Goal: Complete application form

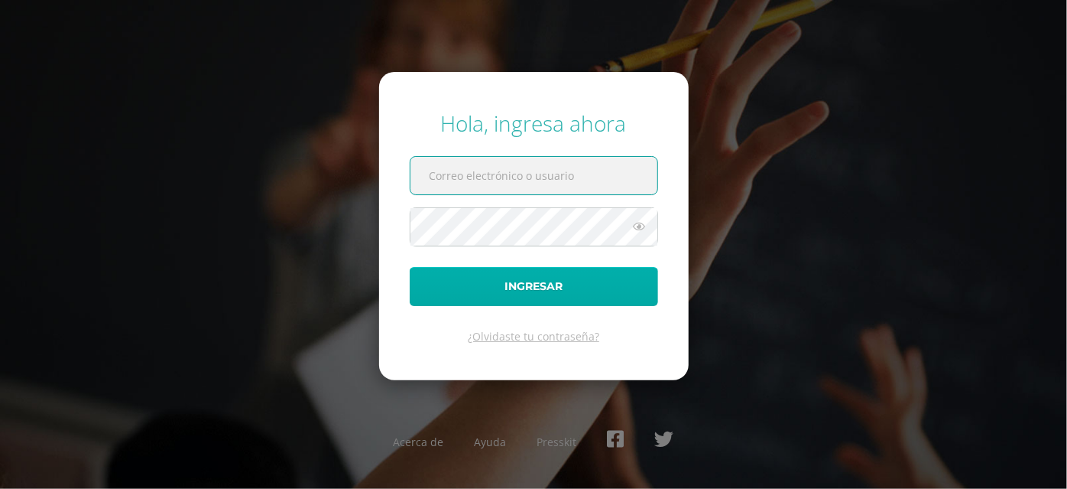
type input "anahy.sandoval@liceoguatemala.edu.gt"
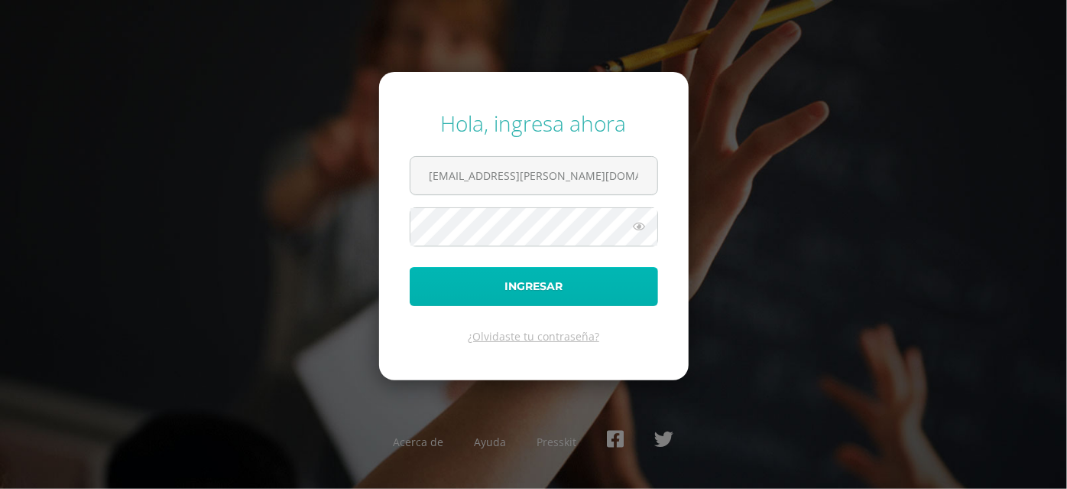
click at [593, 289] on button "Ingresar" at bounding box center [534, 286] width 248 height 39
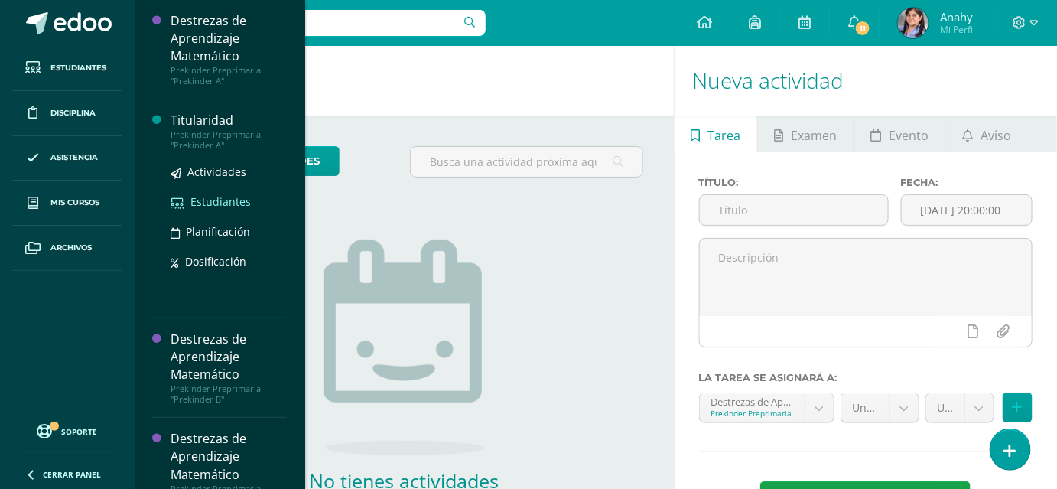
click at [248, 194] on span "Estudiantes" at bounding box center [220, 201] width 60 height 15
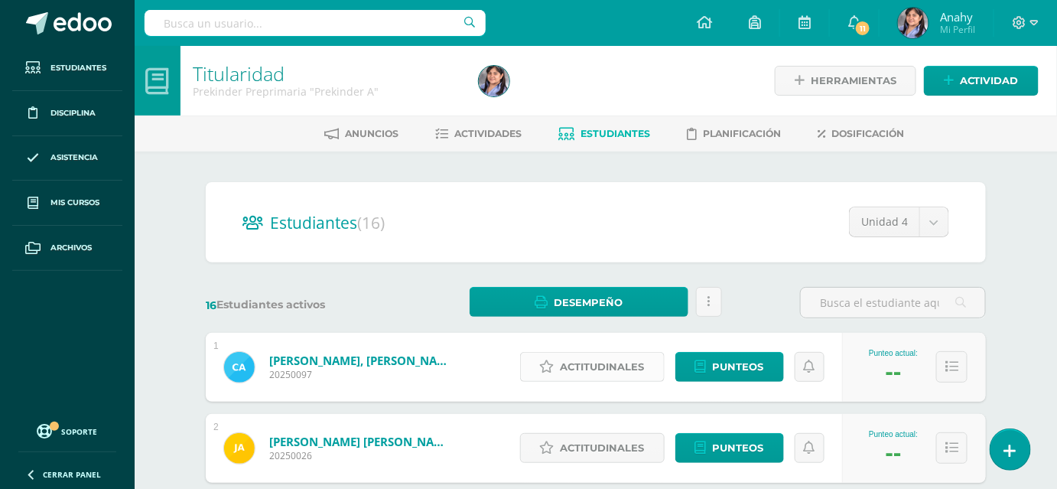
click at [613, 381] on span "Actitudinales" at bounding box center [602, 366] width 84 height 28
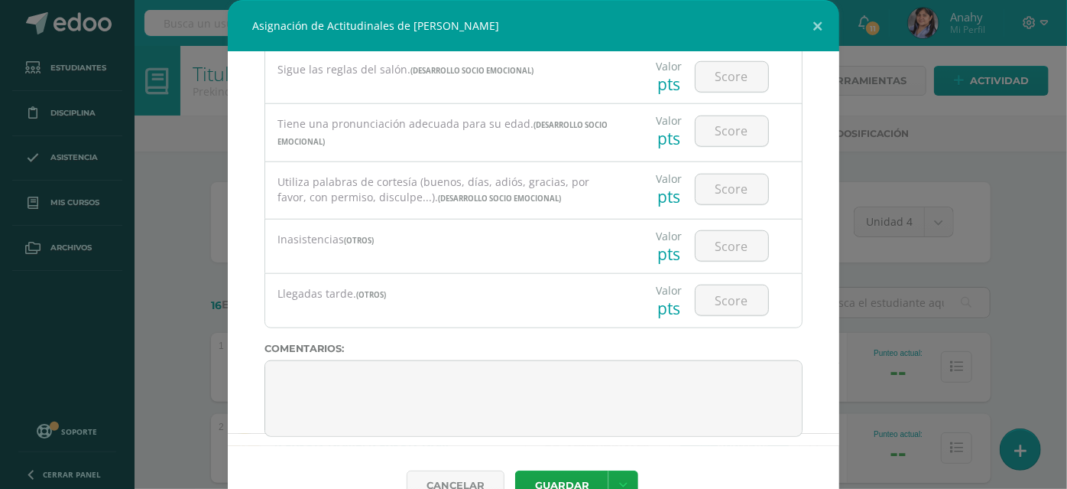
scroll to position [777, 0]
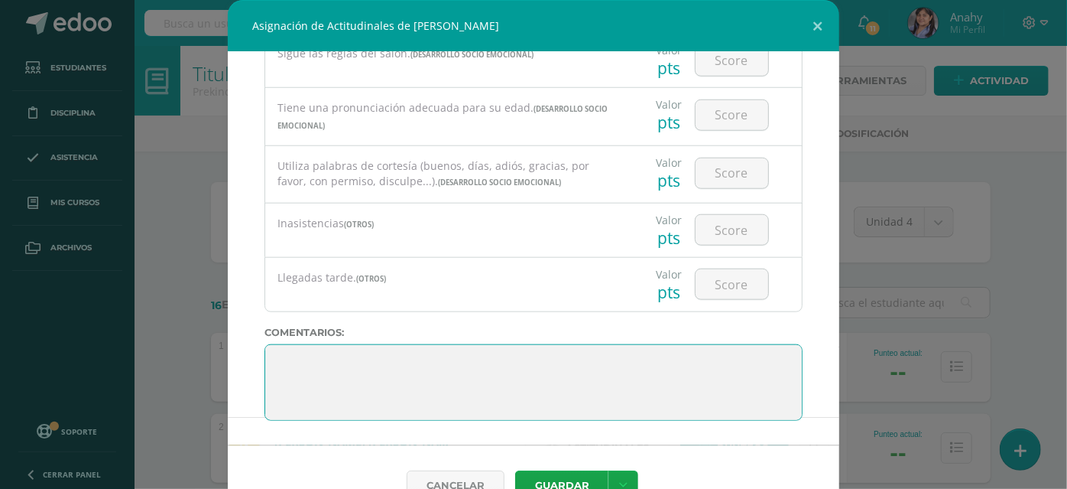
click at [632, 389] on textarea at bounding box center [534, 382] width 538 height 76
paste textarea "Felicitaciones por tu esfuerzo y dedicación durante este ciclo. Sigue repasando…"
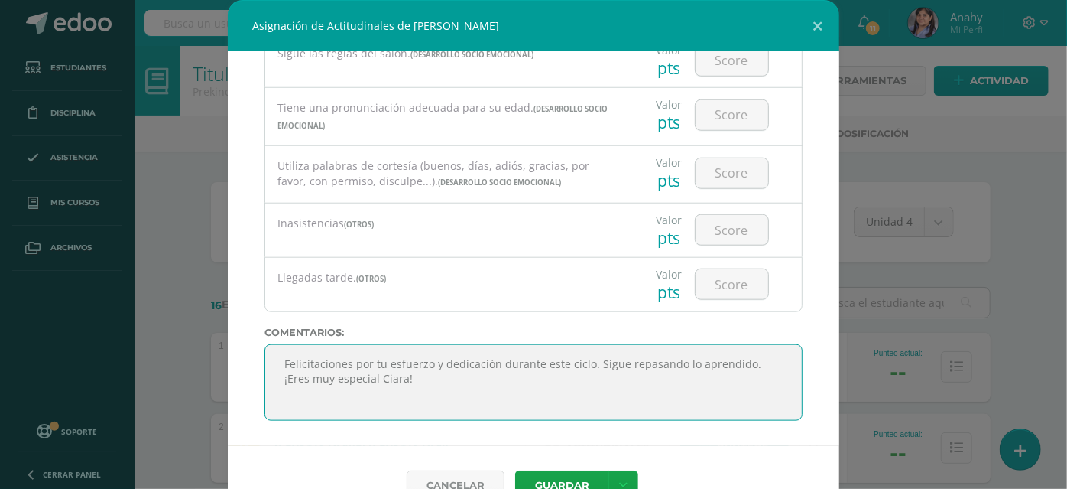
click at [352, 389] on textarea at bounding box center [534, 382] width 538 height 76
click at [294, 382] on textarea at bounding box center [534, 382] width 538 height 76
click at [495, 394] on textarea at bounding box center [534, 382] width 538 height 76
click at [343, 399] on textarea at bounding box center [534, 382] width 538 height 76
click at [492, 408] on textarea at bounding box center [534, 382] width 538 height 76
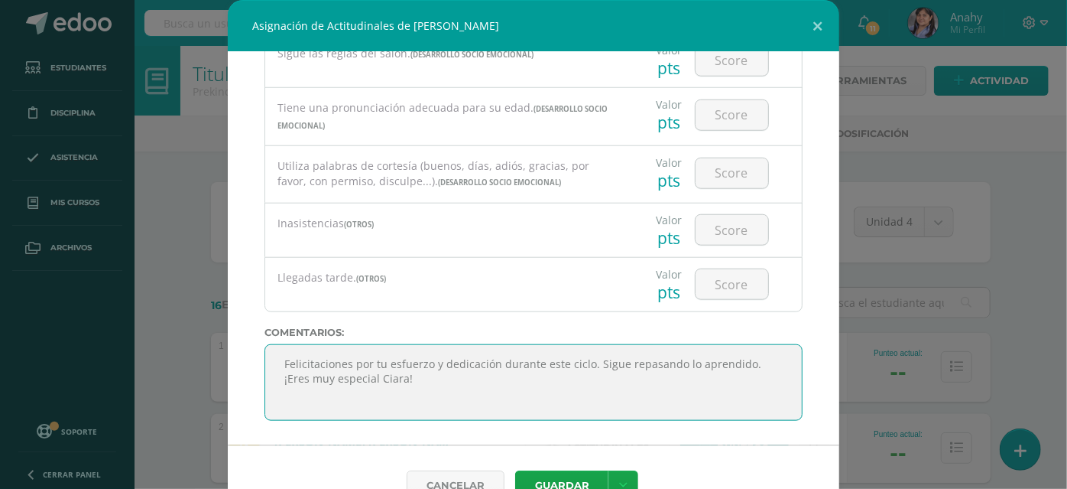
scroll to position [69, 0]
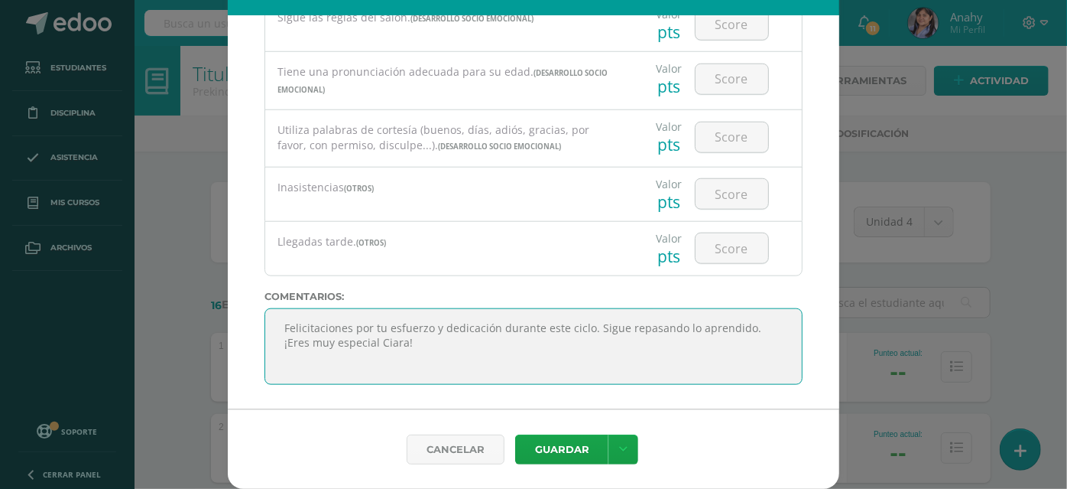
type textarea "Felicitaciones por tu esfuerzo y dedicación durante este ciclo. Sigue repasando…"
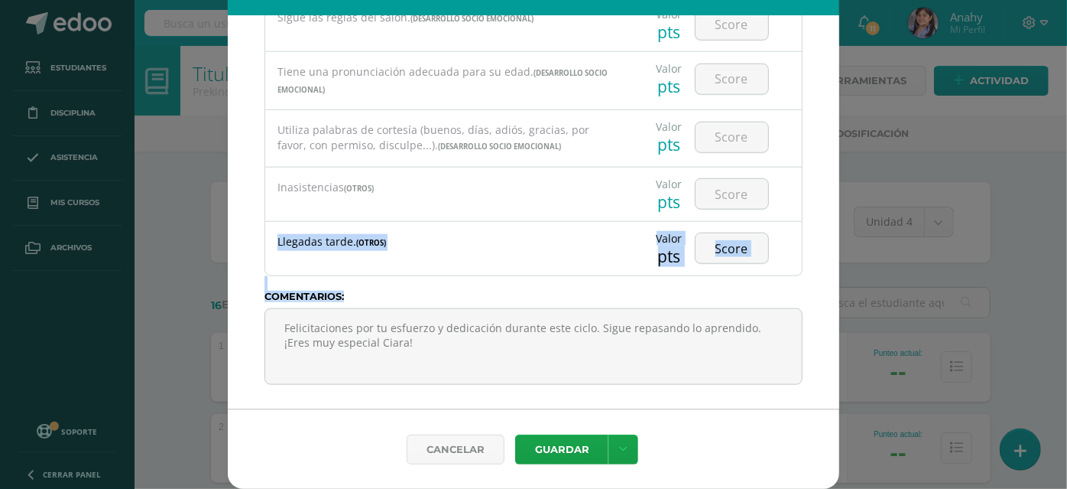
drag, startPoint x: 822, startPoint y: 309, endPoint x: 811, endPoint y: 164, distance: 144.9
click at [811, 164] on div "Todas las Categorias Todas las Categorias DESARROLLO SOCIO EMOCIONAL OTROS Sin …" at bounding box center [534, 212] width 612 height 393
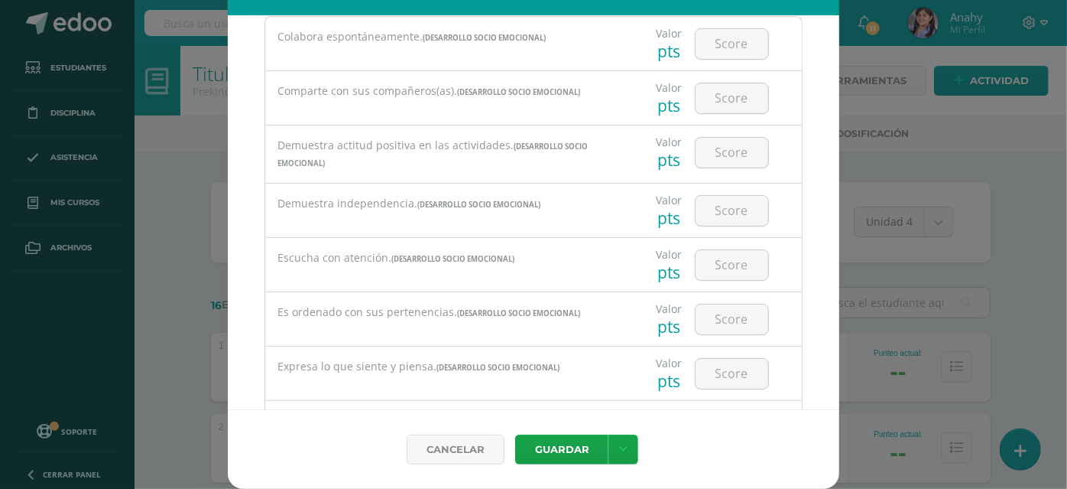
scroll to position [0, 0]
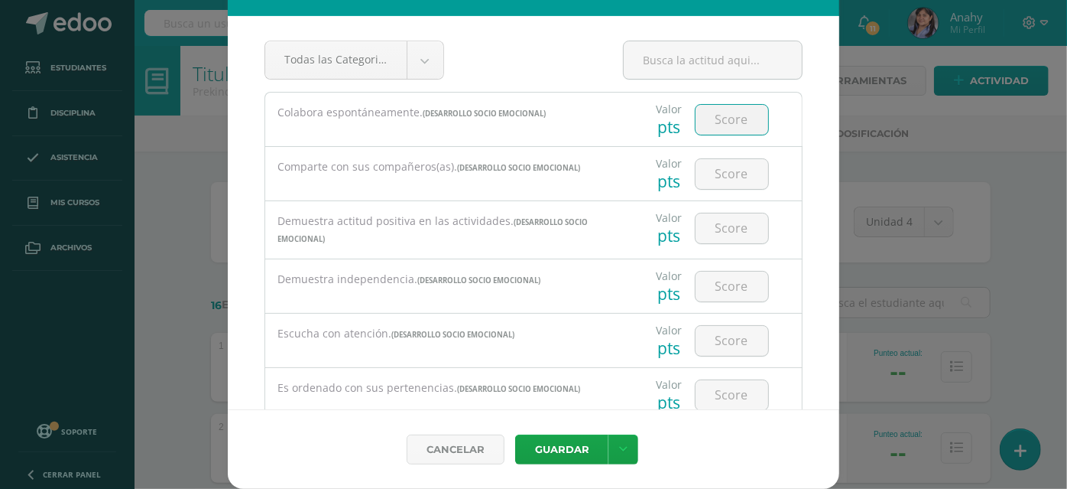
click at [696, 105] on input "number" at bounding box center [732, 120] width 73 height 30
type input "4"
click at [718, 190] on div "Valor pts" at bounding box center [712, 174] width 179 height 54
click at [722, 168] on input "number" at bounding box center [732, 174] width 73 height 30
type input "4"
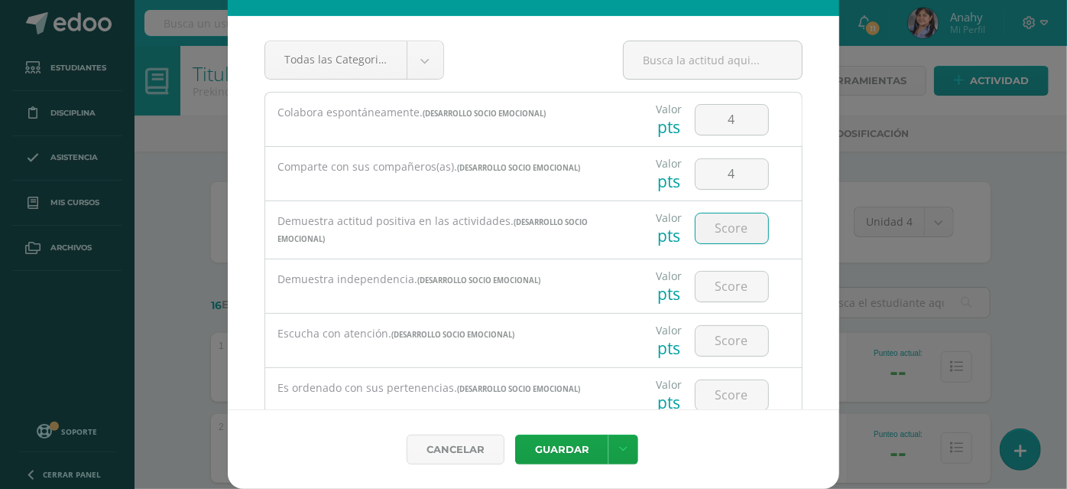
click at [717, 222] on input "number" at bounding box center [732, 228] width 73 height 30
type input "4"
click at [703, 281] on input "number" at bounding box center [732, 286] width 73 height 30
type input "4"
click at [711, 333] on input "number" at bounding box center [732, 341] width 73 height 30
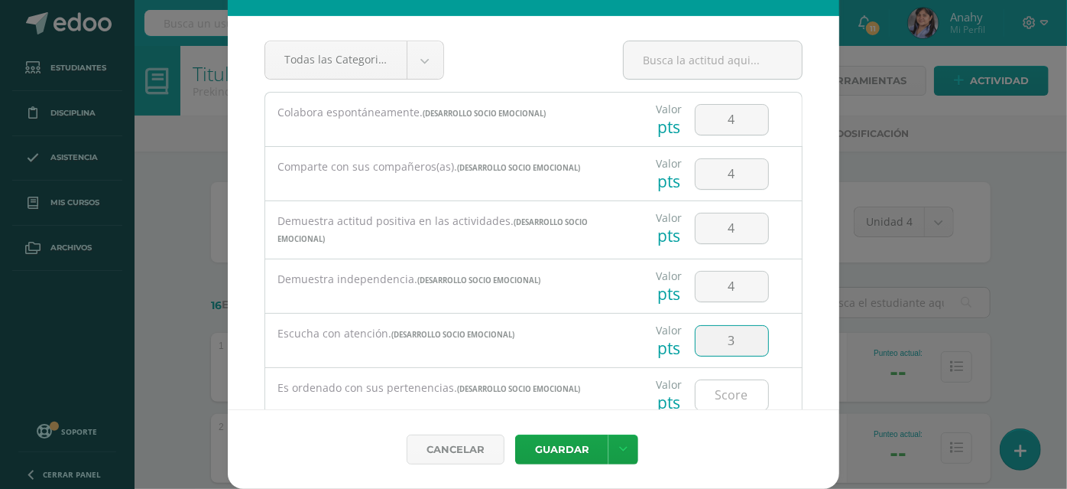
type input "3"
click at [715, 386] on input "number" at bounding box center [732, 395] width 73 height 30
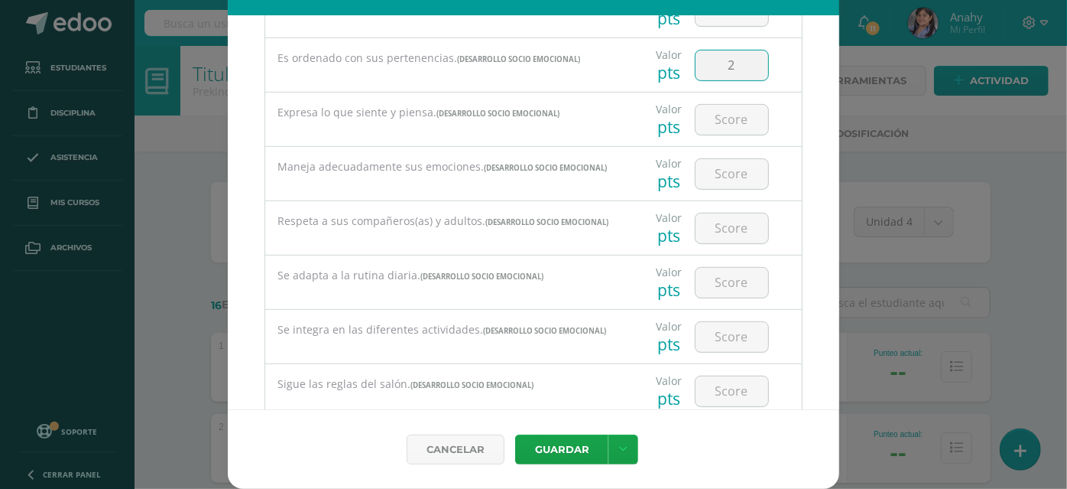
scroll to position [342, 0]
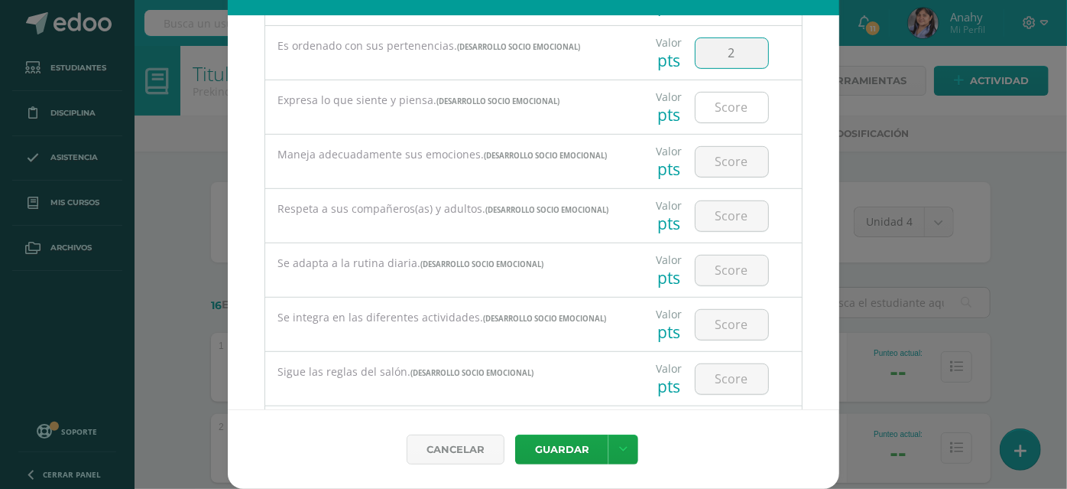
type input "2"
click at [719, 107] on input "number" at bounding box center [732, 108] width 73 height 30
type input "4"
click at [719, 171] on input "number" at bounding box center [732, 162] width 73 height 30
type input "4"
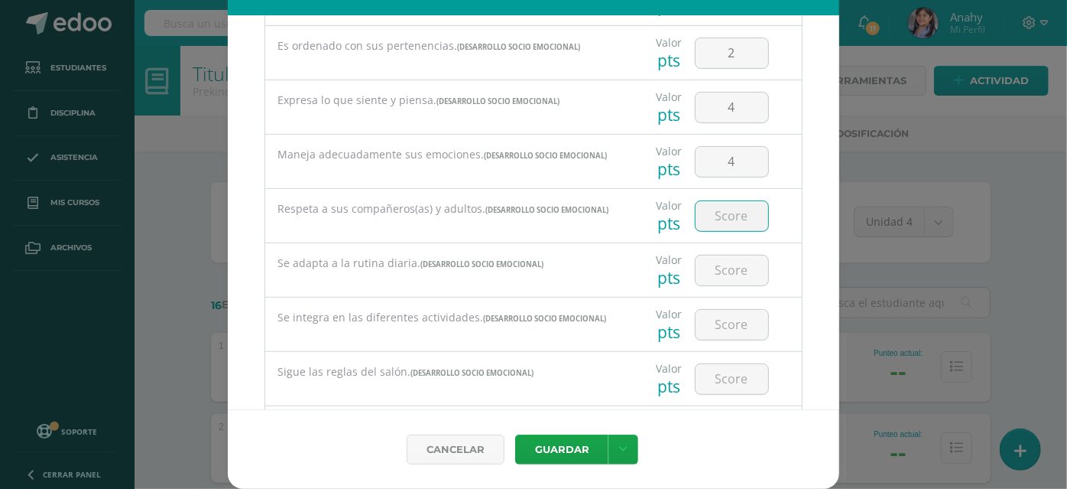
click at [719, 231] on input "number" at bounding box center [732, 216] width 73 height 30
type input "4"
click at [717, 285] on input "4" at bounding box center [732, 270] width 73 height 30
type input "4"
click at [717, 339] on input "number" at bounding box center [732, 325] width 73 height 30
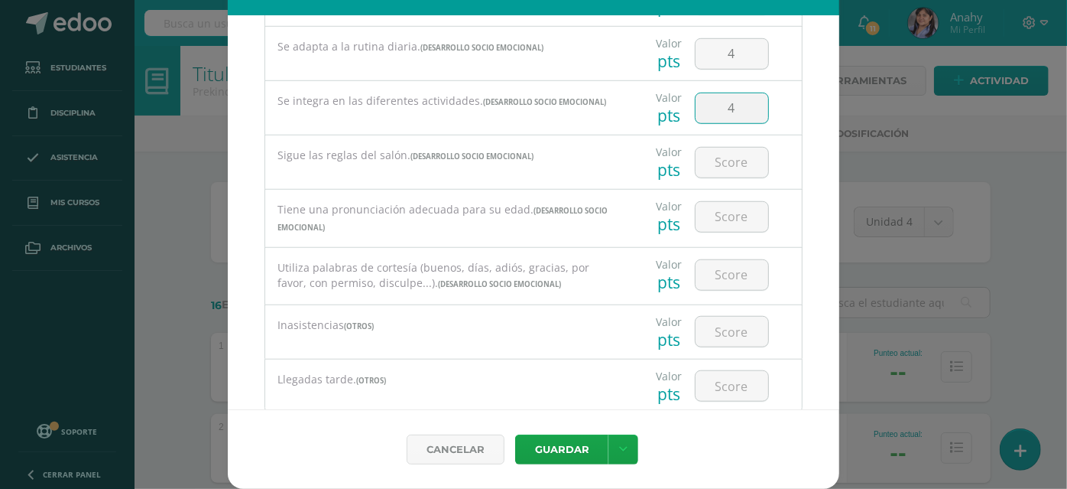
scroll to position [566, 0]
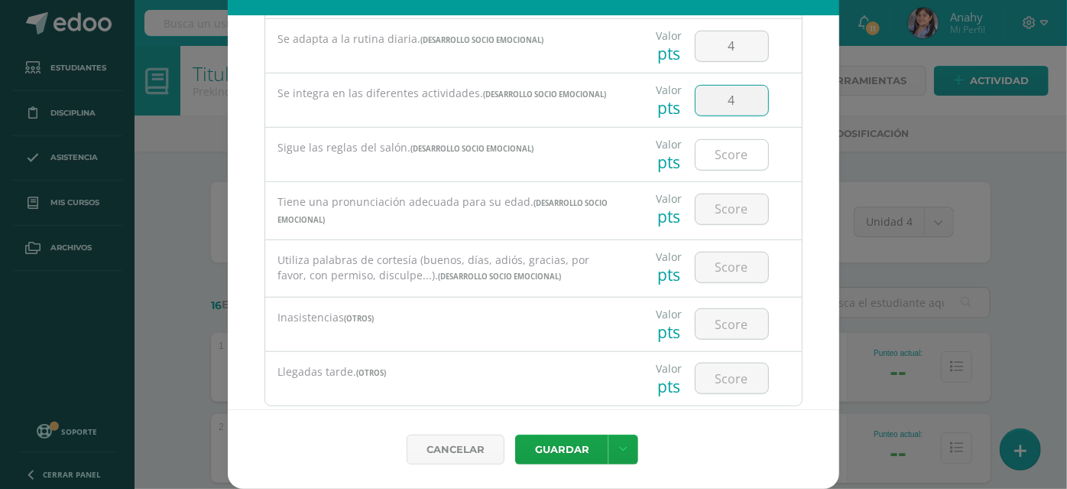
type input "4"
click at [716, 170] on input "number" at bounding box center [732, 155] width 73 height 30
type input "4"
click at [722, 224] on input "number" at bounding box center [732, 209] width 73 height 30
type input "4"
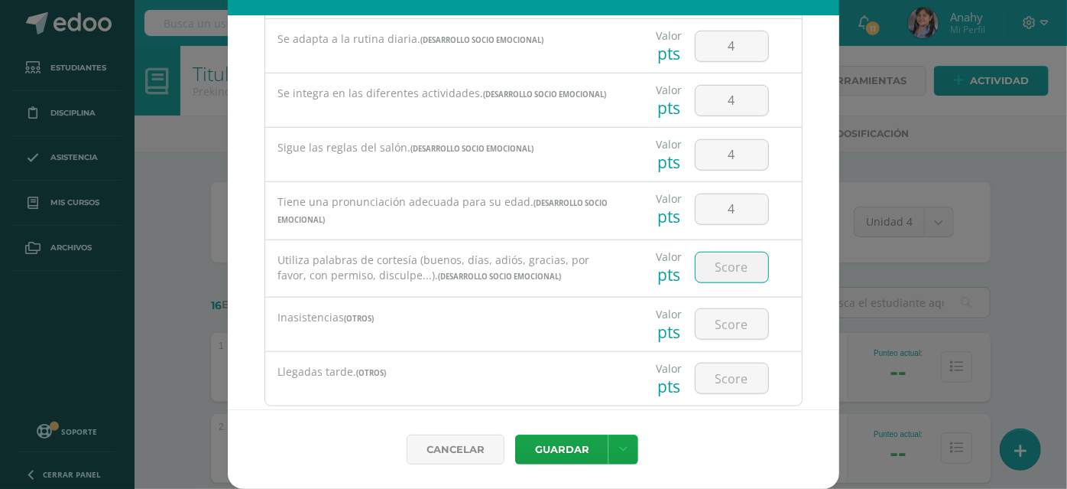
click at [711, 282] on input "number" at bounding box center [732, 267] width 73 height 30
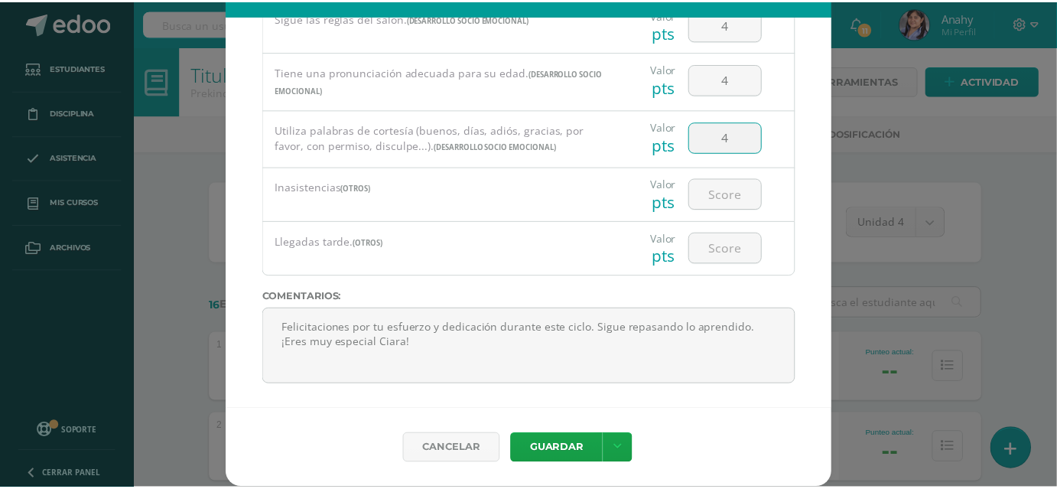
scroll to position [718, 0]
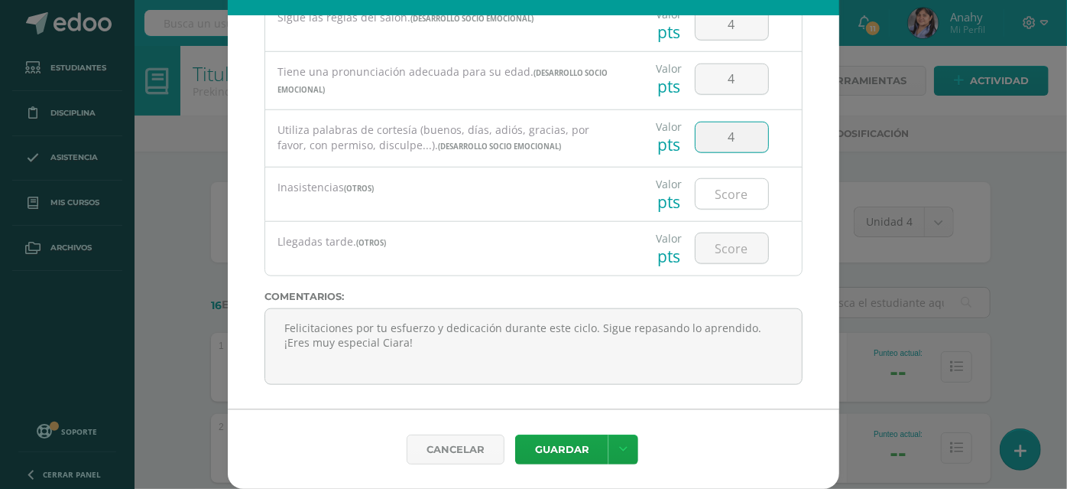
type input "4"
click at [732, 209] on input "number" at bounding box center [732, 194] width 73 height 30
click at [726, 263] on input "number" at bounding box center [732, 248] width 73 height 30
type input "0"
click at [723, 209] on input "number" at bounding box center [732, 194] width 73 height 30
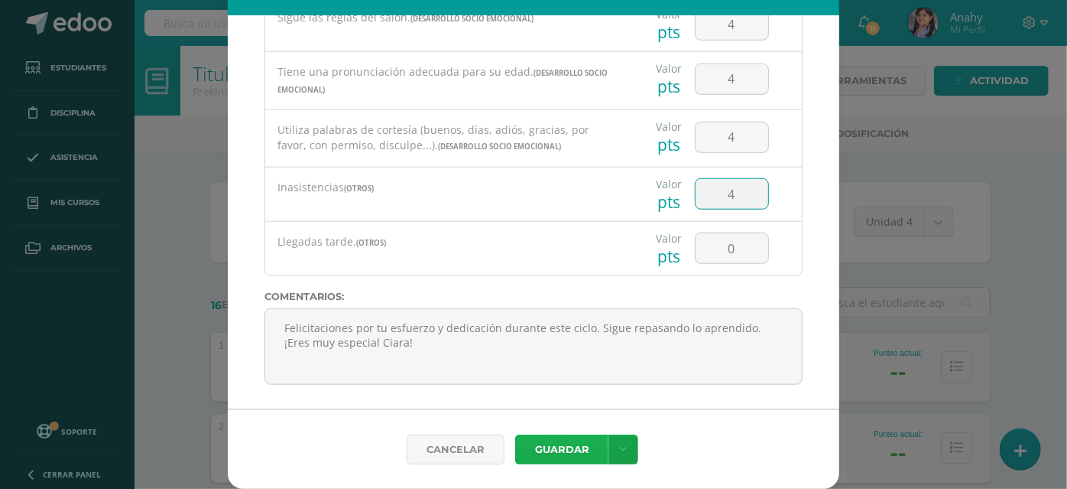
type input "4"
click at [577, 438] on button "Guardar" at bounding box center [561, 449] width 93 height 30
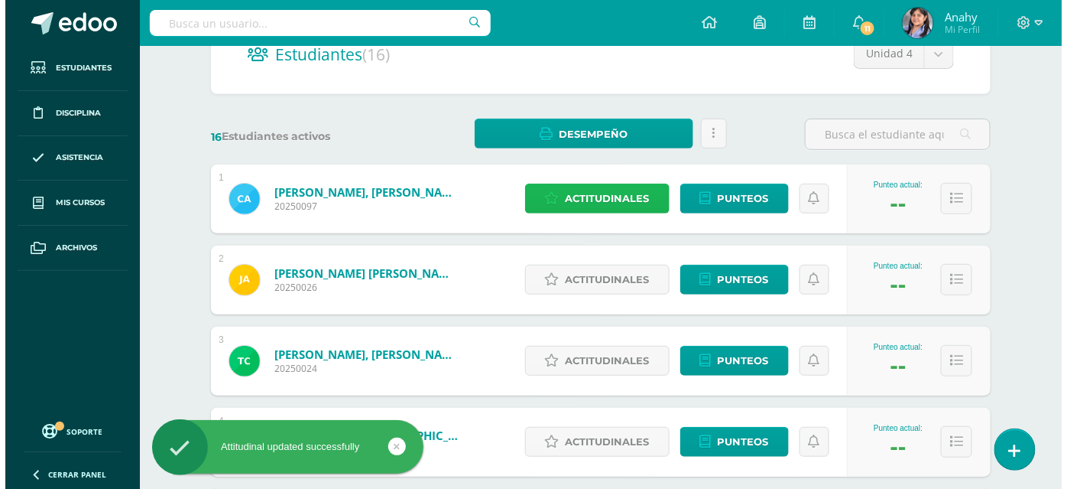
scroll to position [259, 0]
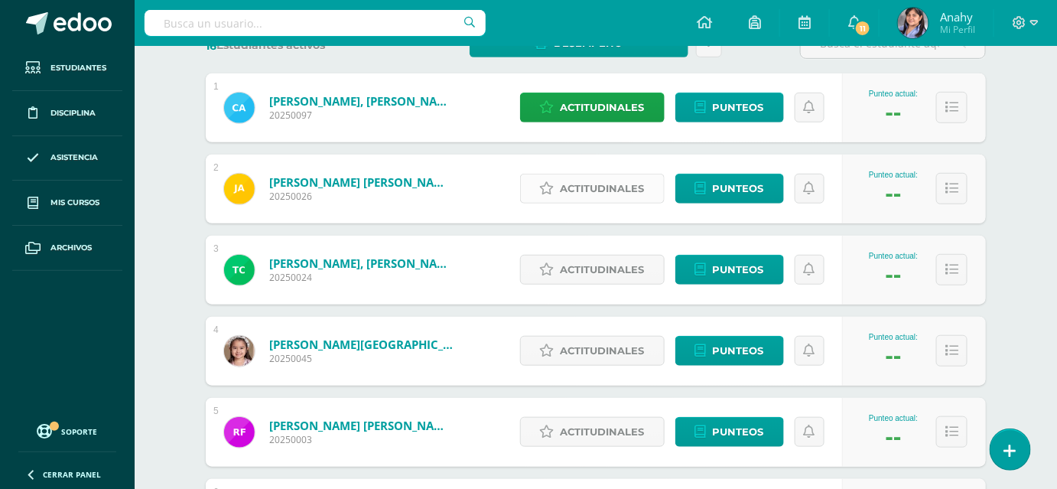
click at [609, 203] on span "Actitudinales" at bounding box center [602, 188] width 84 height 28
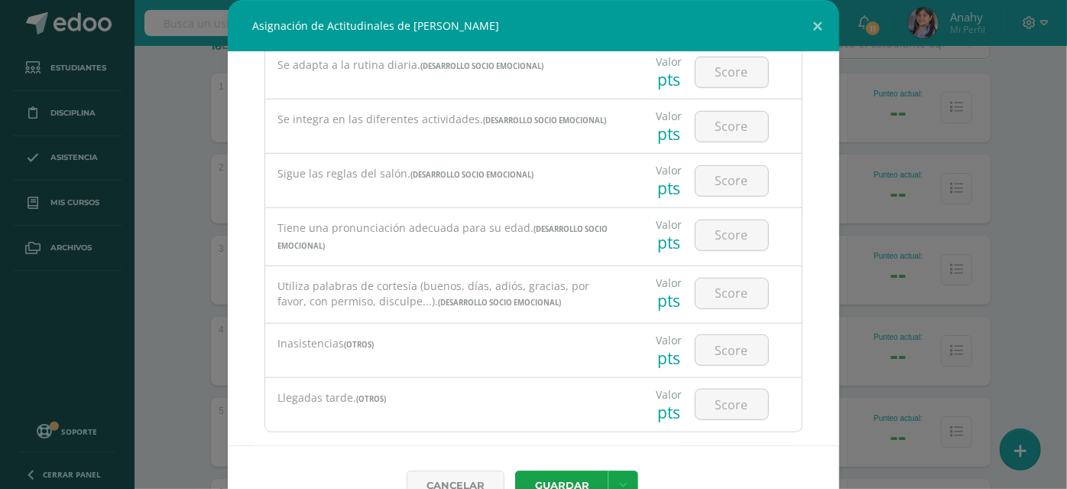
scroll to position [777, 0]
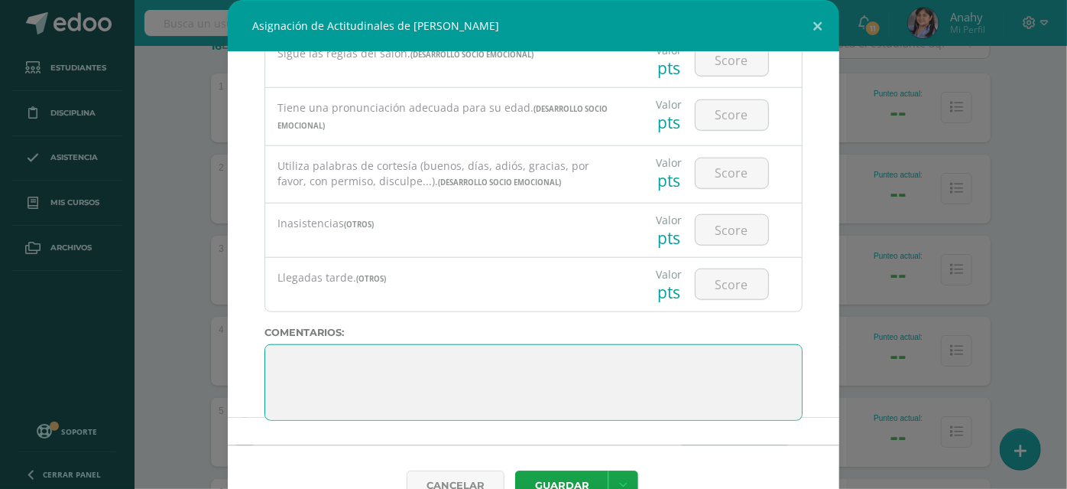
click at [687, 399] on textarea at bounding box center [534, 382] width 538 height 76
paste textarea "Gracias por tu esfuerzo Juan David aprendiste a concentrate en tu actitud posit…"
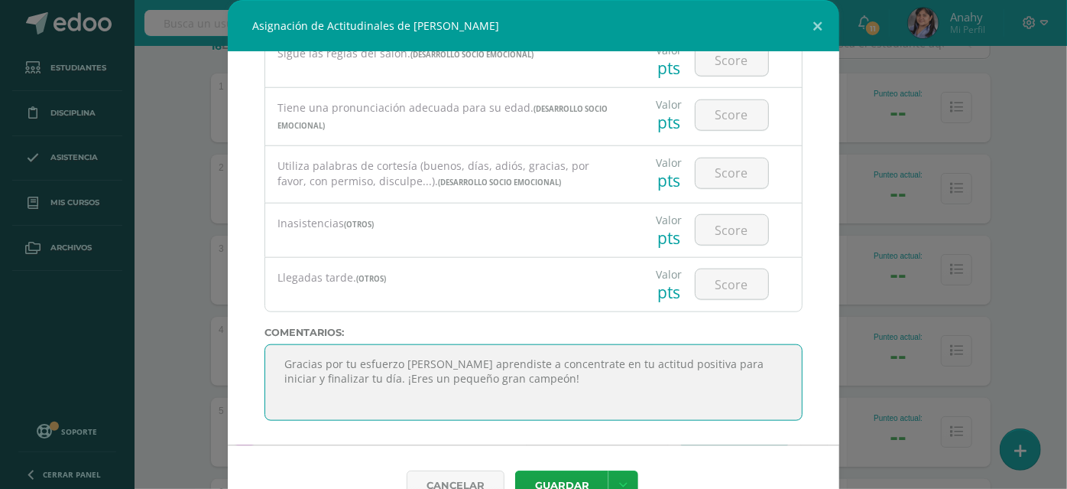
drag, startPoint x: 351, startPoint y: 391, endPoint x: 287, endPoint y: 352, distance: 74.1
click at [287, 352] on div "Todas las Categorias Todas las Categorias DESARROLLO SOCIO EMOCIONAL OTROS Sin …" at bounding box center [534, 248] width 612 height 393
type textarea "Gracias por tu esfuerzo Juan David aprendiste a concentrate en tu actitud posit…"
